Goal: Navigation & Orientation: Find specific page/section

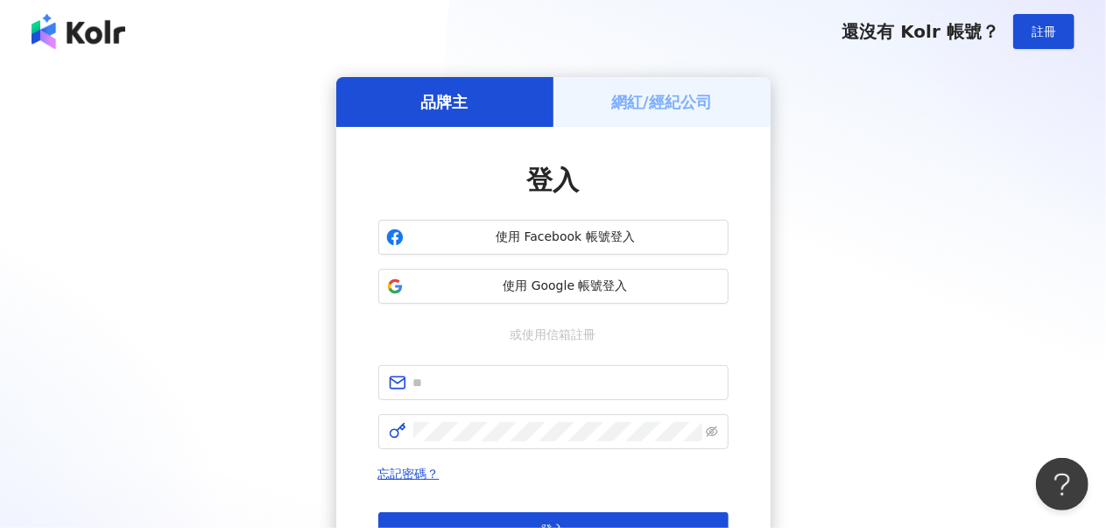
scroll to position [88, 0]
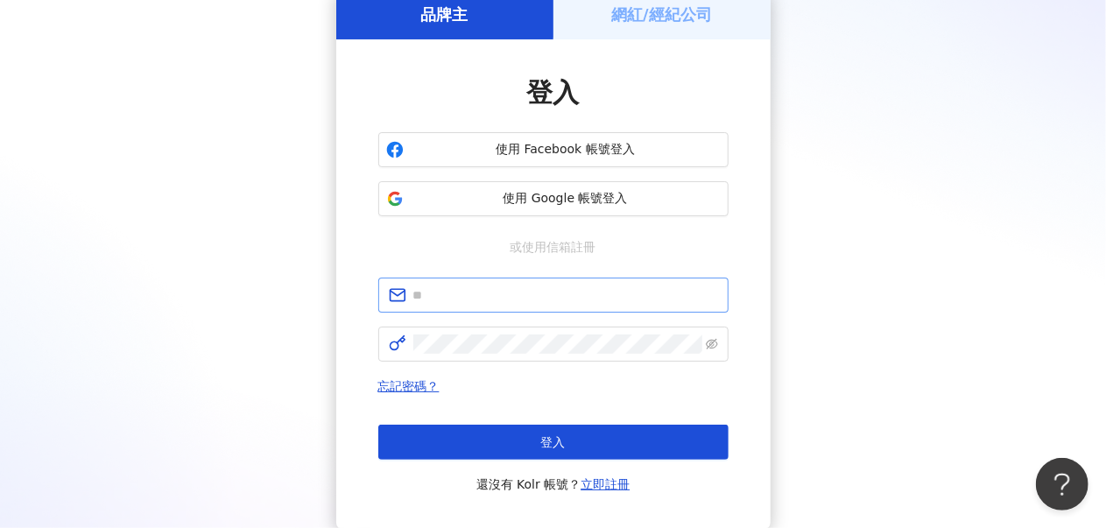
click at [562, 307] on span at bounding box center [553, 295] width 350 height 35
click at [560, 292] on input "text" at bounding box center [565, 294] width 305 height 19
type input "**********"
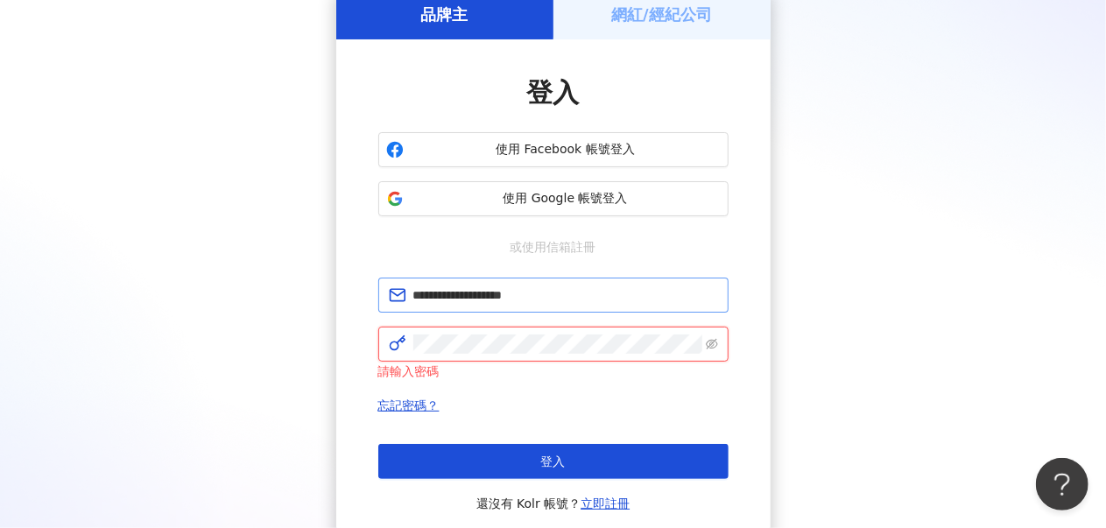
click button "登入" at bounding box center [553, 461] width 350 height 35
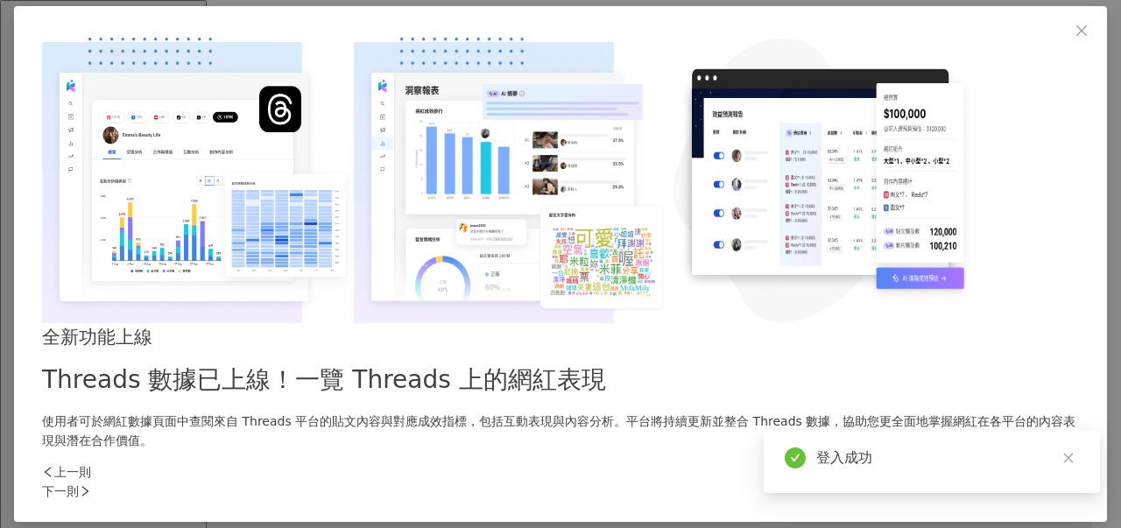
click at [1068, 454] on icon "close" at bounding box center [1068, 458] width 12 height 12
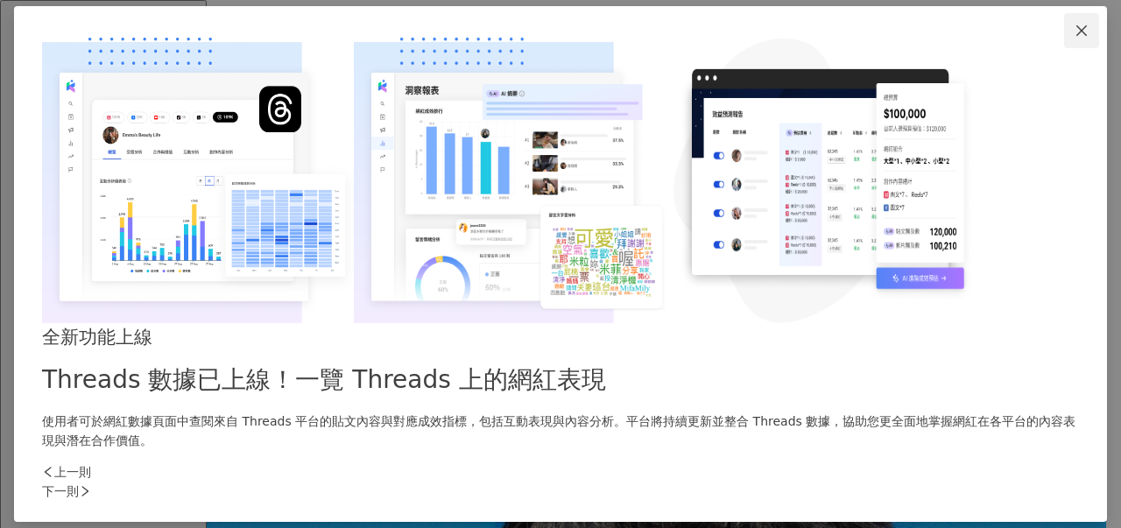
click at [1074, 38] on icon "close" at bounding box center [1081, 31] width 14 height 14
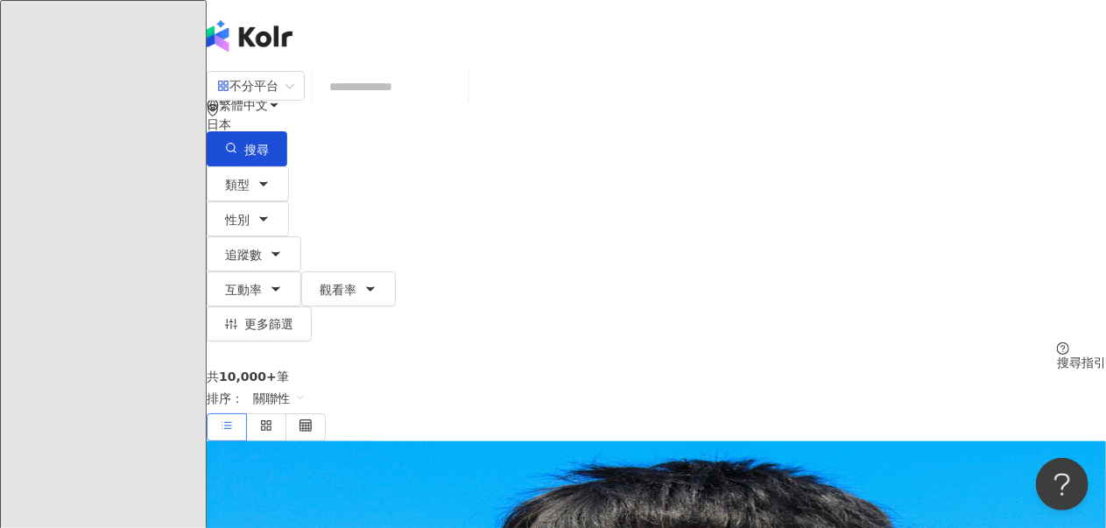
drag, startPoint x: 944, startPoint y: 104, endPoint x: 936, endPoint y: 114, distance: 12.4
click at [939, 117] on div "日本" at bounding box center [656, 124] width 899 height 14
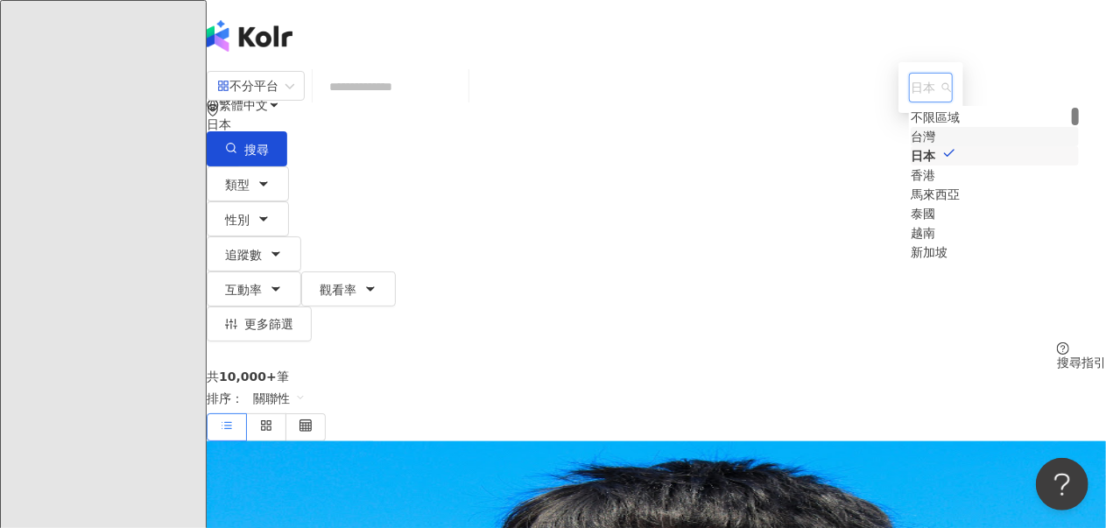
click at [910, 146] on div "台灣" at bounding box center [922, 136] width 25 height 19
